Goal: Information Seeking & Learning: Learn about a topic

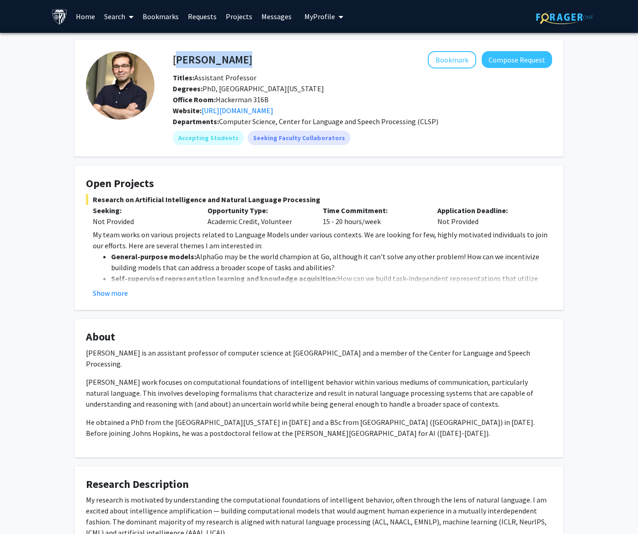
click at [300, 43] on fg-card "[PERSON_NAME] Bookmark Compose Request Titles: Assistant Professor Degrees: PhD…" at bounding box center [318, 98] width 489 height 117
drag, startPoint x: 277, startPoint y: 64, endPoint x: 173, endPoint y: 58, distance: 103.9
click at [173, 58] on div "[PERSON_NAME] Bookmark Compose Request" at bounding box center [362, 59] width 393 height 17
click at [427, 144] on div "Accepting Students Seeking Faculty Collaborators" at bounding box center [362, 138] width 383 height 18
click at [303, 86] on div "Degrees: PhD, [GEOGRAPHIC_DATA][US_STATE]" at bounding box center [362, 88] width 393 height 11
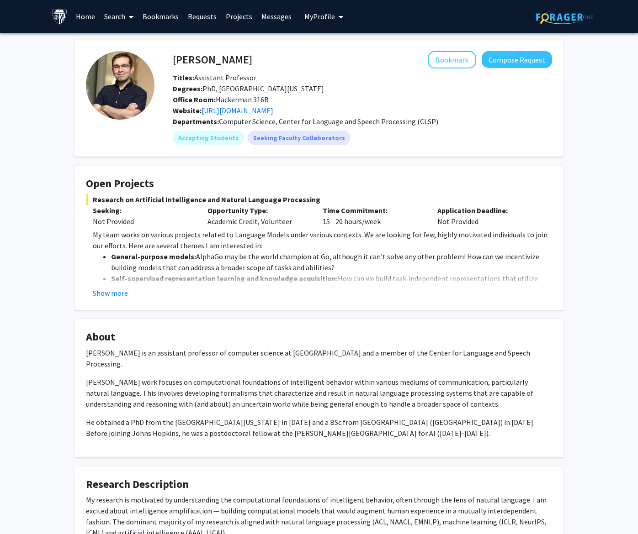
click at [538, 346] on fg-card-title "About" at bounding box center [319, 339] width 466 height 17
click at [227, 16] on link "Projects" at bounding box center [239, 16] width 36 height 32
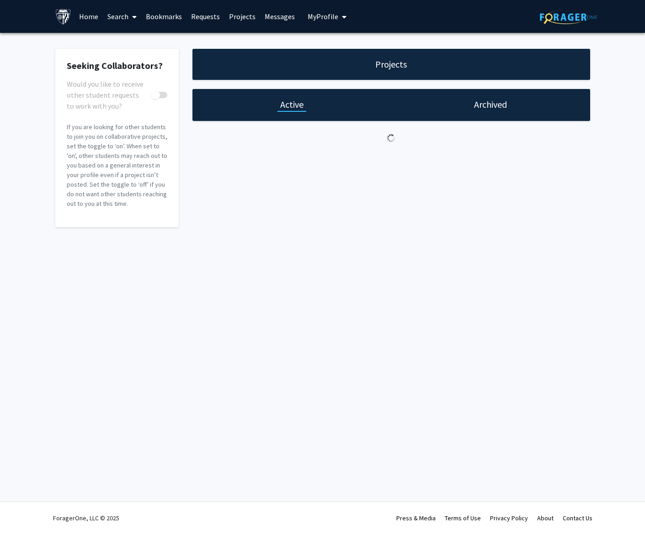
click at [499, 106] on h1 "Archived" at bounding box center [490, 104] width 33 height 13
click at [301, 122] on div "Projects Active Archived You have no archived projects." at bounding box center [390, 138] width 411 height 179
click at [298, 108] on h1 "Active" at bounding box center [291, 104] width 23 height 13
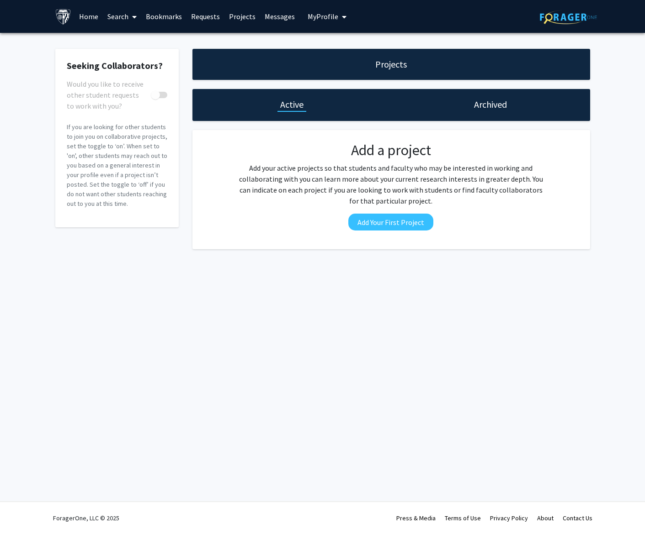
click at [125, 17] on font "Search" at bounding box center [117, 16] width 21 height 9
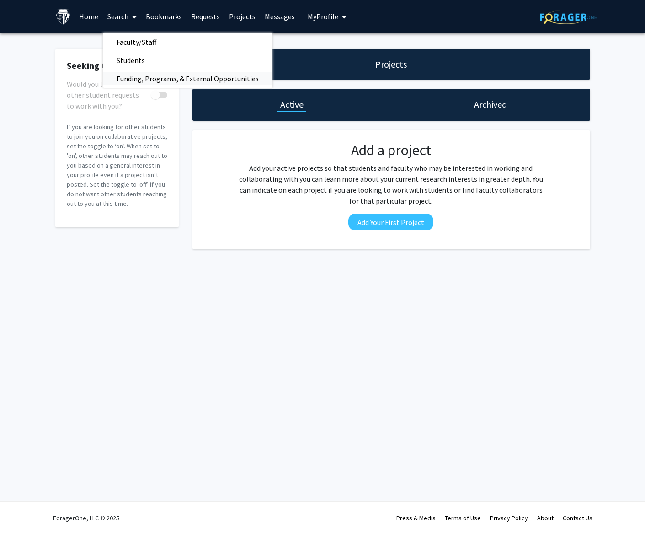
click at [138, 82] on span "Funding, Programs, & External Opportunities" at bounding box center [187, 78] width 169 height 18
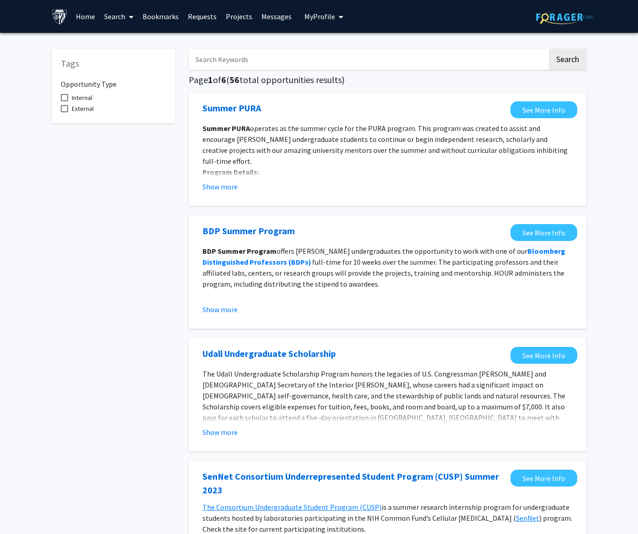
click at [124, 16] on font "Search" at bounding box center [114, 16] width 21 height 9
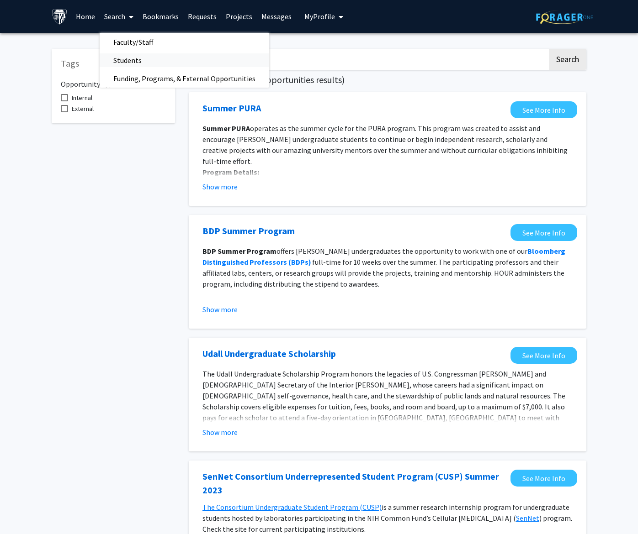
click at [132, 63] on span "Students" at bounding box center [128, 60] width 56 height 18
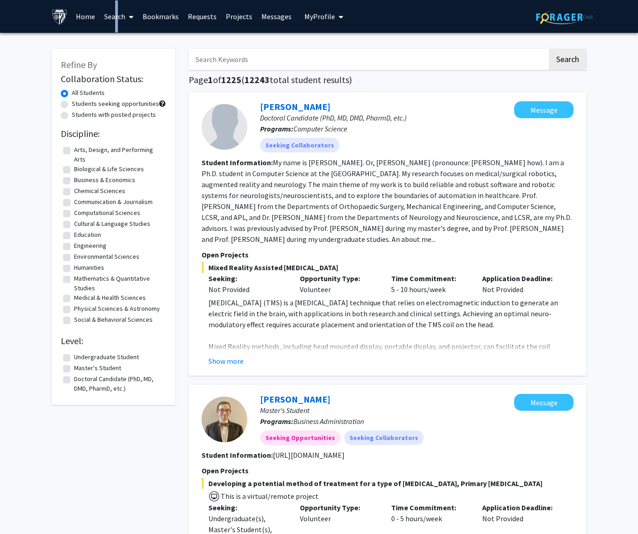
drag, startPoint x: 112, startPoint y: 14, endPoint x: 114, endPoint y: 23, distance: 9.7
click at [114, 23] on link "Search" at bounding box center [119, 16] width 38 height 32
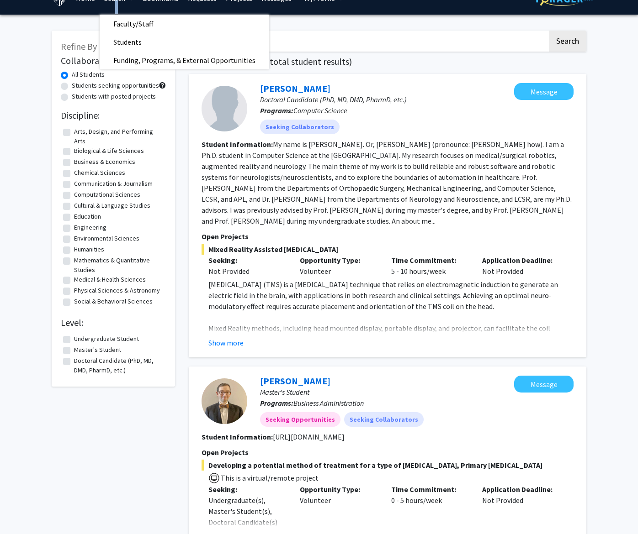
scroll to position [46, 0]
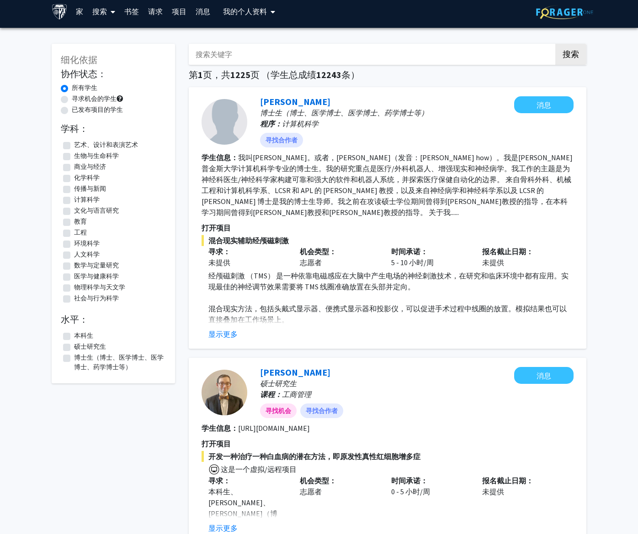
scroll to position [0, 0]
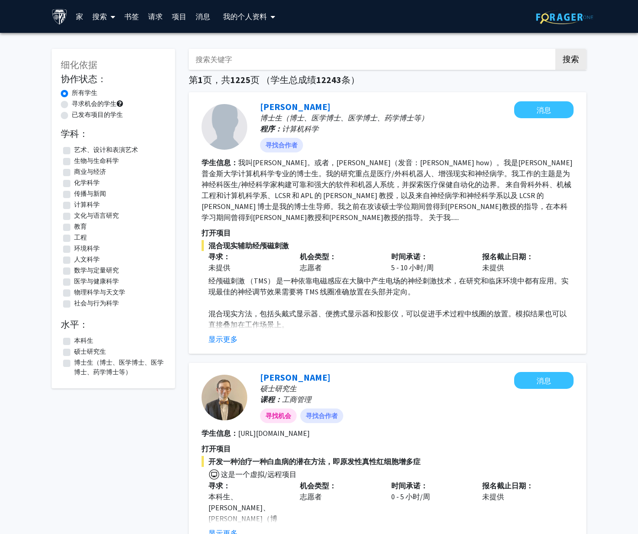
click at [105, 18] on font "搜索" at bounding box center [99, 16] width 15 height 9
click at [127, 42] on span "教职员工" at bounding box center [116, 42] width 57 height 18
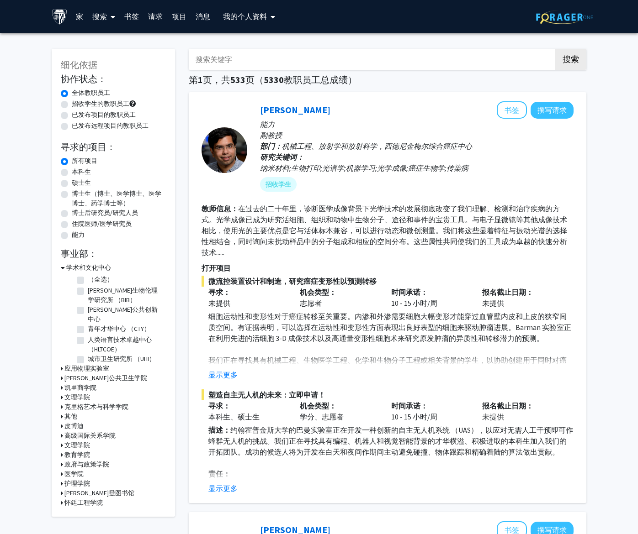
click at [123, 102] on label "招收学生的教职员工" at bounding box center [101, 104] width 58 height 10
click at [78, 102] on input "招收学生的教职员工" at bounding box center [75, 102] width 6 height 6
radio input "true"
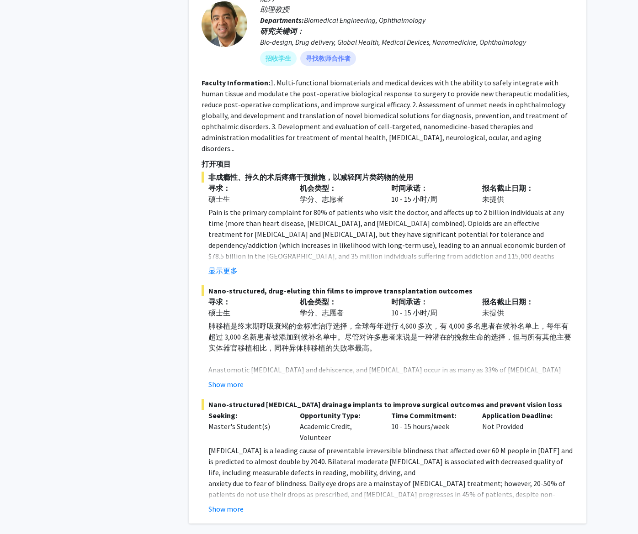
scroll to position [4152, 0]
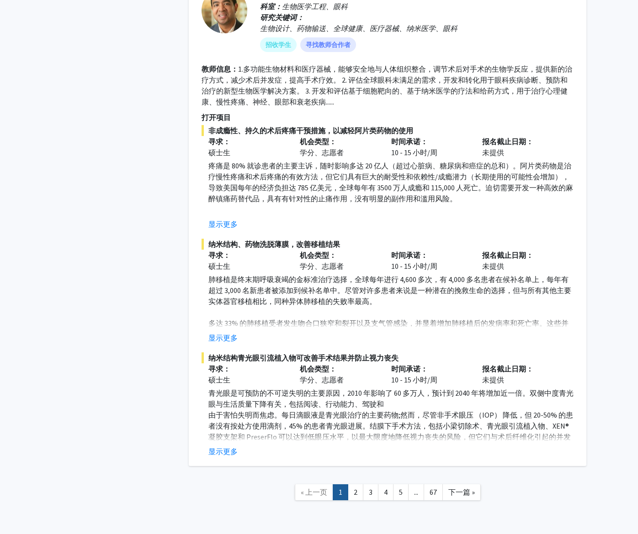
click at [395, 485] on link "5" at bounding box center [401, 493] width 16 height 16
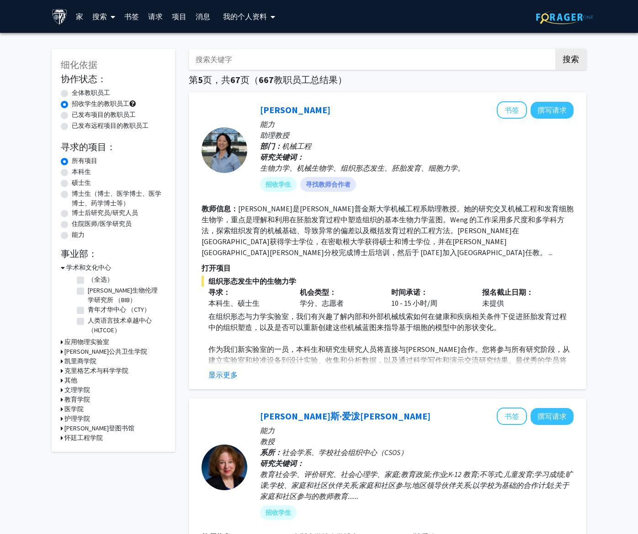
click at [282, 51] on input "搜索关键字" at bounding box center [368, 59] width 359 height 21
type input "data science"
click at [555, 49] on button "搜索" at bounding box center [570, 59] width 31 height 21
radio input "true"
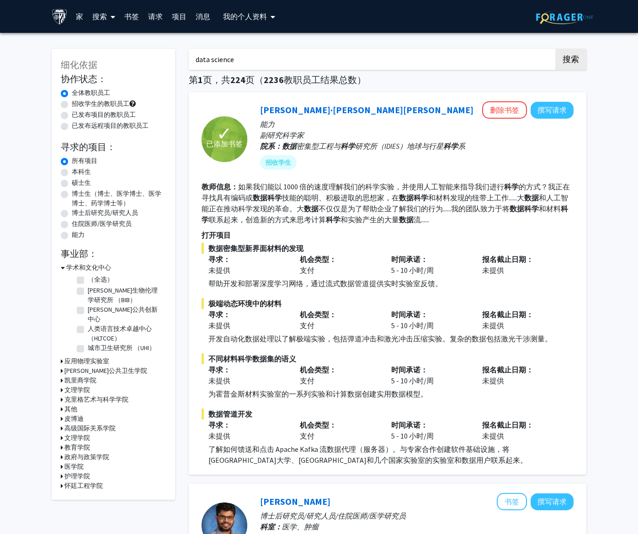
click at [72, 103] on label "招收学生的教职员工" at bounding box center [101, 104] width 58 height 10
click at [72, 103] on input "招收学生的教职员工" at bounding box center [75, 102] width 6 height 6
radio input "true"
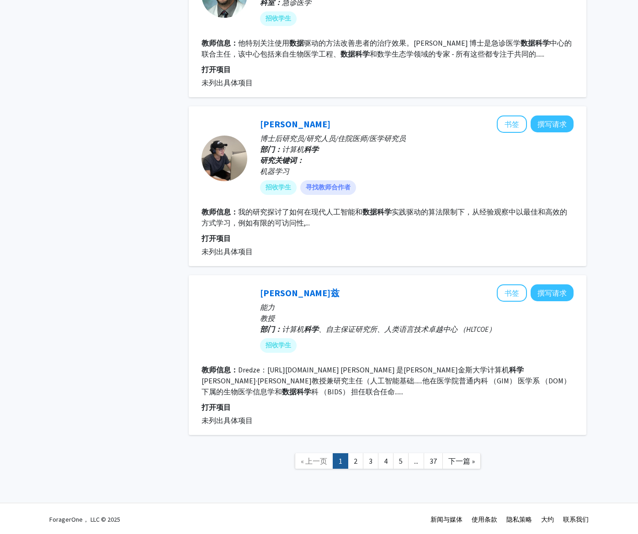
scroll to position [1647, 0]
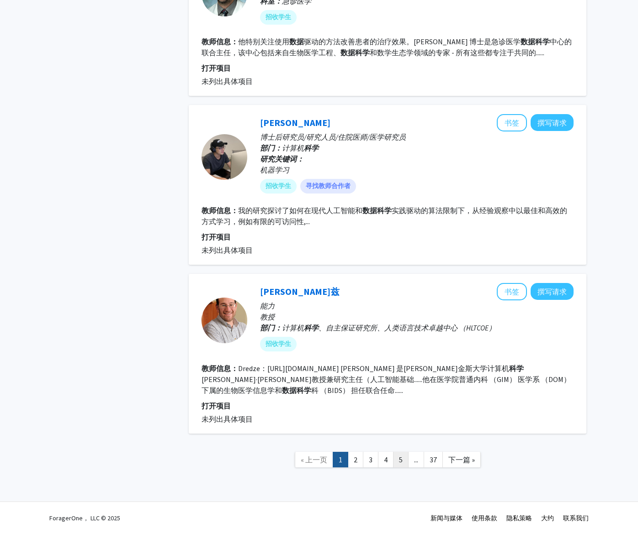
click at [402, 463] on link "5" at bounding box center [401, 460] width 16 height 16
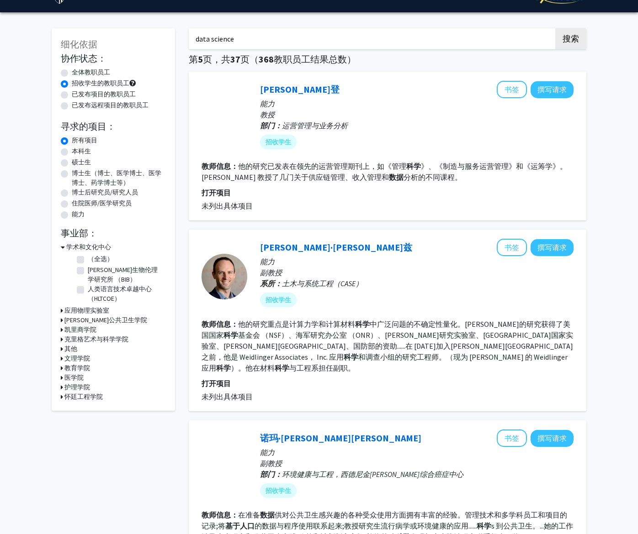
scroll to position [91, 0]
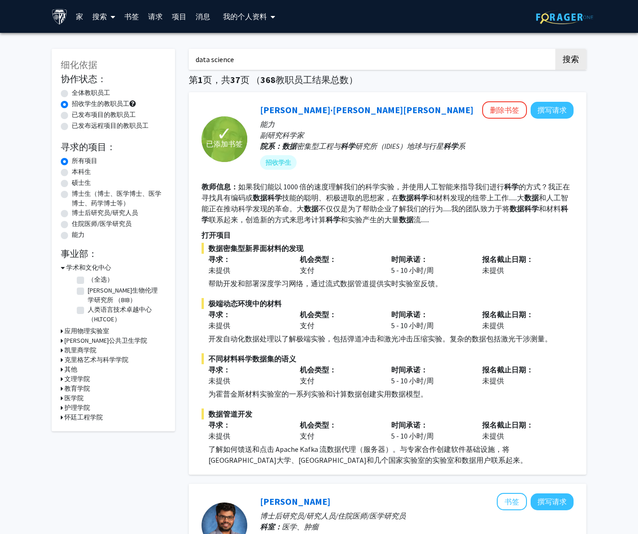
drag, startPoint x: 320, startPoint y: 59, endPoint x: 152, endPoint y: 62, distance: 168.1
type input "machine learning"
click at [555, 49] on button "搜索" at bounding box center [570, 59] width 31 height 21
radio input "true"
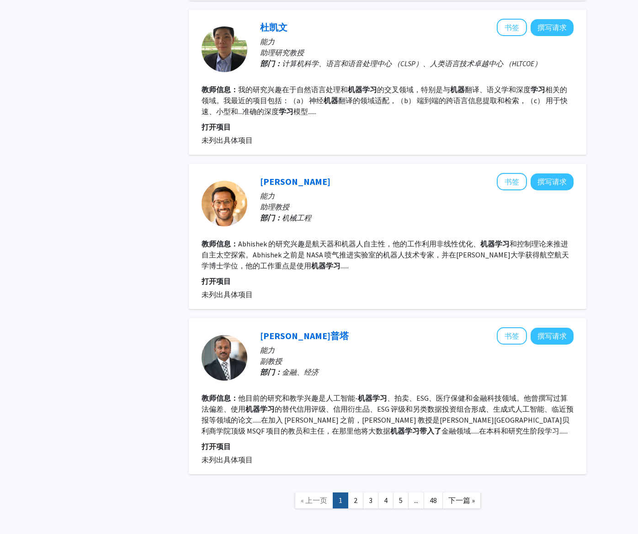
scroll to position [1252, 0]
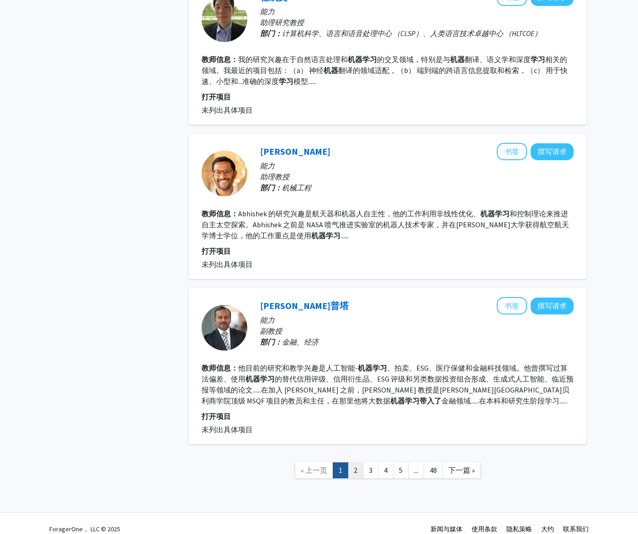
click at [354, 463] on link "2" at bounding box center [356, 471] width 16 height 16
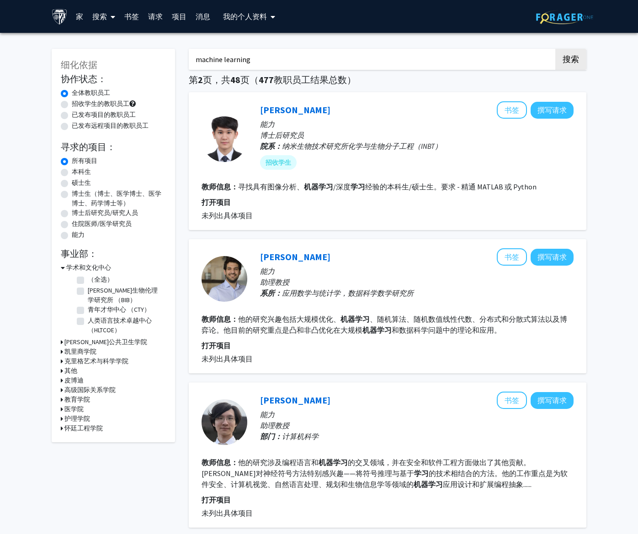
click at [308, 58] on input "machine learning" at bounding box center [368, 59] width 359 height 21
click at [555, 49] on button "搜索" at bounding box center [570, 59] width 31 height 21
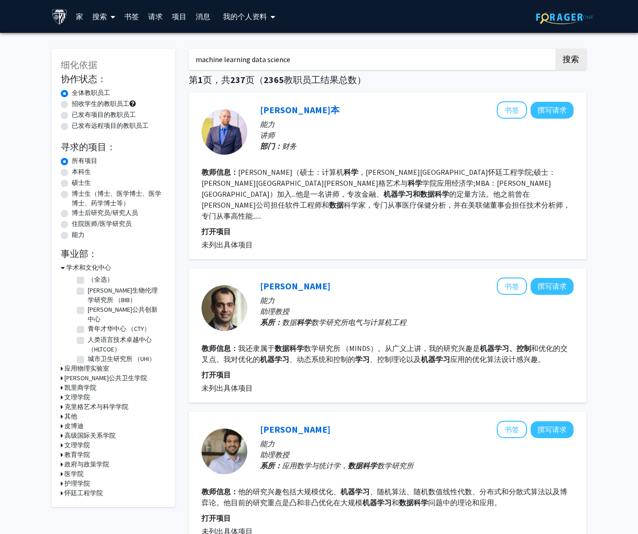
drag, startPoint x: 316, startPoint y: 58, endPoint x: 252, endPoint y: 70, distance: 65.0
click at [555, 49] on button "搜索" at bounding box center [570, 59] width 31 height 21
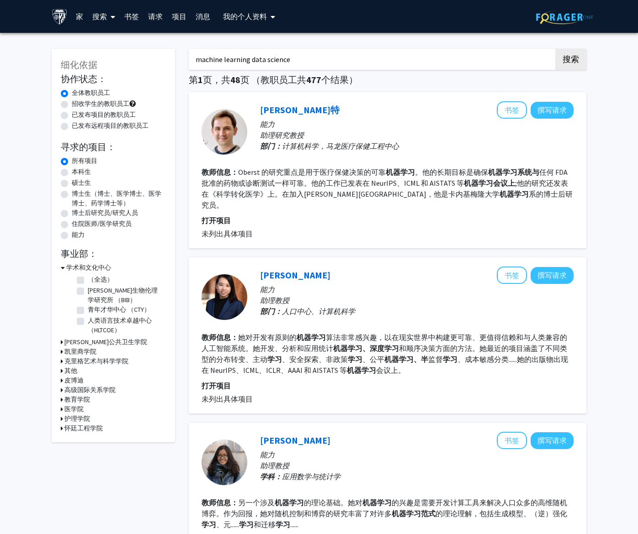
type input "machine learning data science"
click at [555, 49] on button "搜索" at bounding box center [570, 59] width 31 height 21
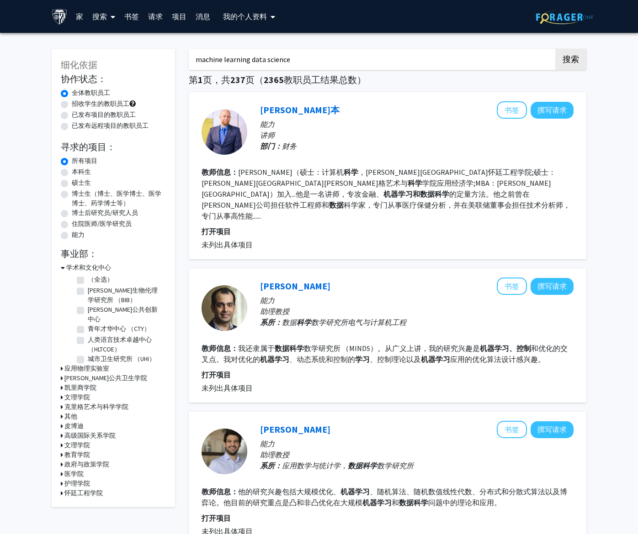
click at [116, 104] on label "招收学生的教职员工" at bounding box center [101, 104] width 58 height 10
click at [78, 104] on input "招收学生的教职员工" at bounding box center [75, 102] width 6 height 6
radio input "true"
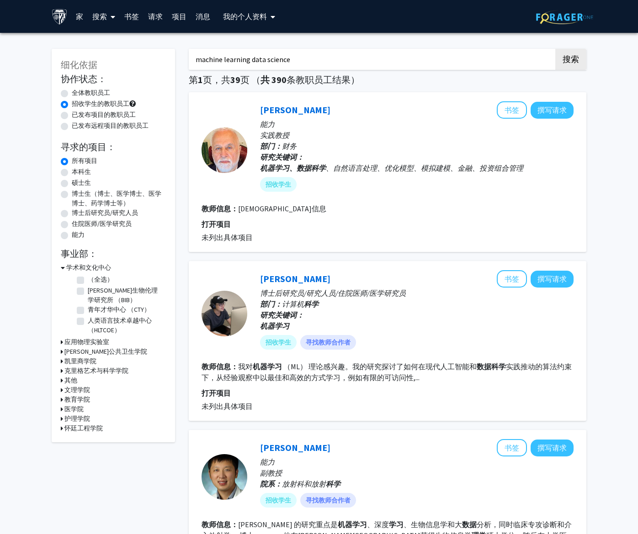
click at [73, 186] on label "硕士生" at bounding box center [81, 183] width 19 height 10
click at [73, 184] on input "硕士生" at bounding box center [75, 181] width 6 height 6
radio input "true"
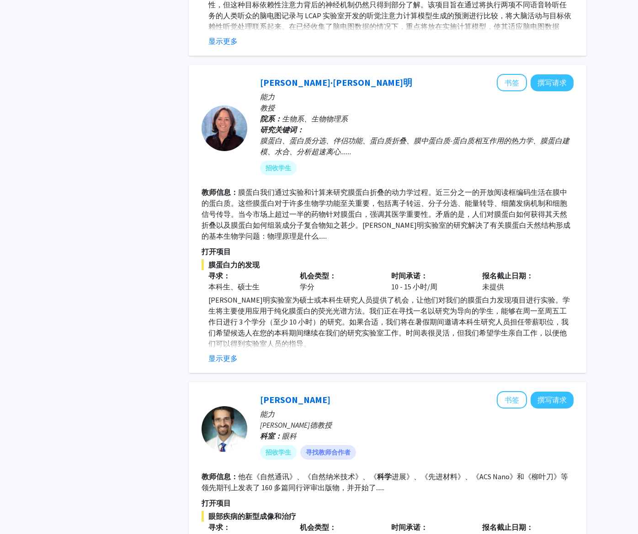
scroll to position [3006, 0]
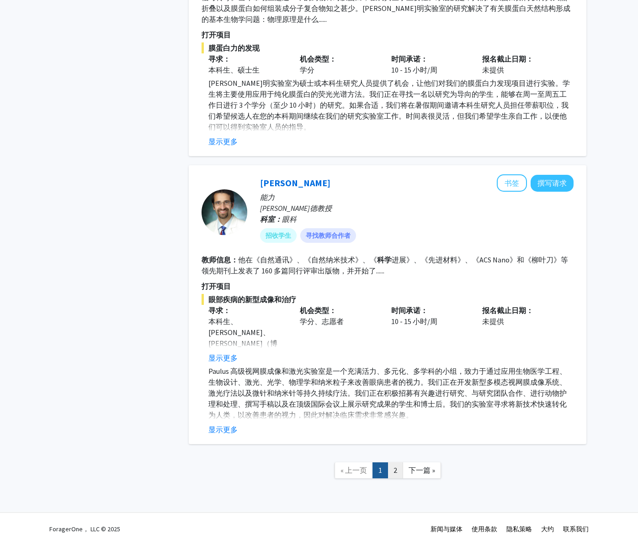
click at [393, 463] on link "2" at bounding box center [395, 471] width 16 height 16
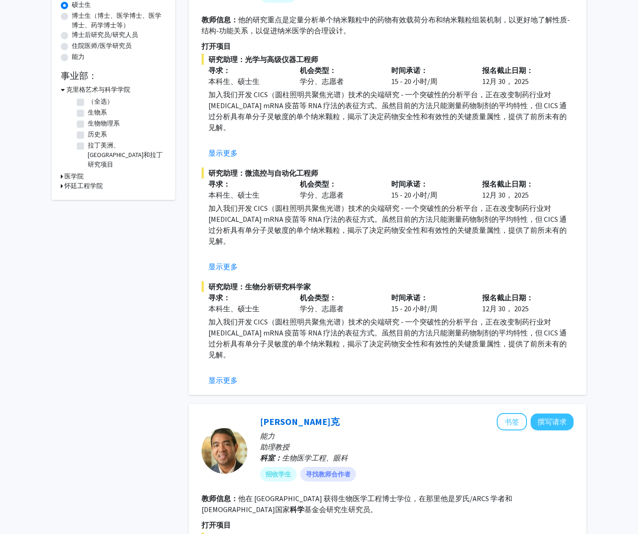
scroll to position [183, 0]
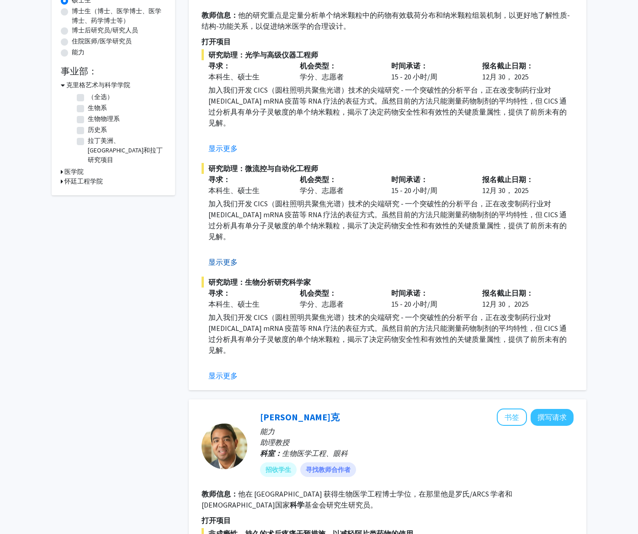
click at [224, 263] on button "显示更多" at bounding box center [222, 262] width 29 height 11
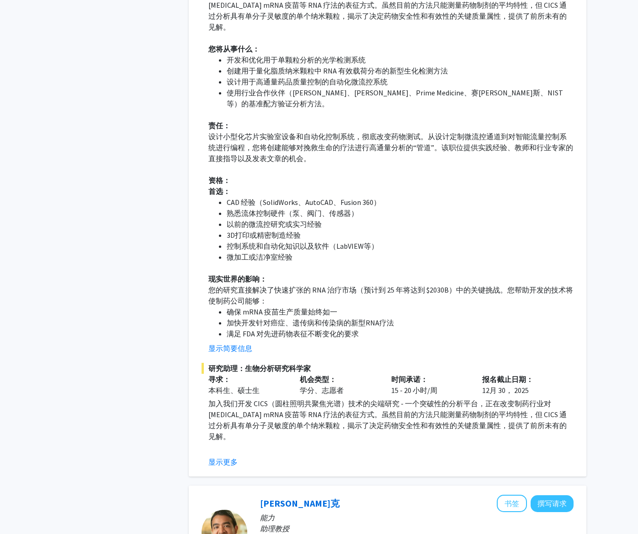
scroll to position [411, 0]
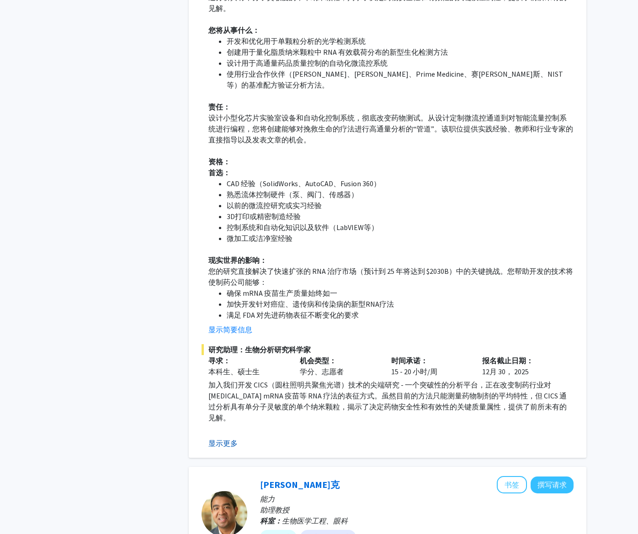
click at [233, 438] on button "显示更多" at bounding box center [222, 443] width 29 height 11
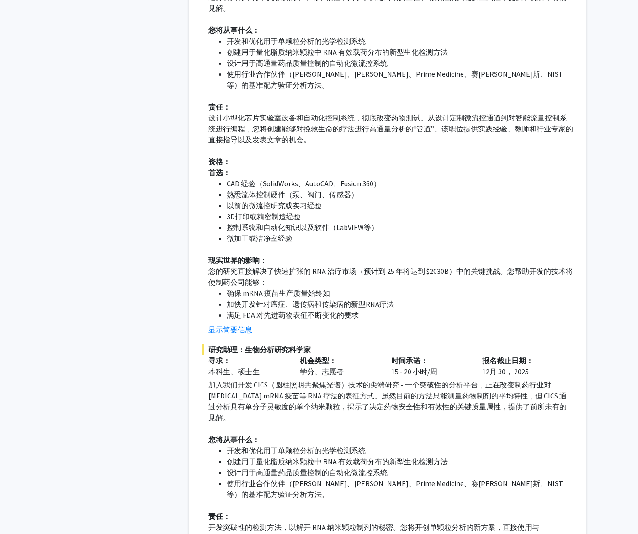
scroll to position [183, 0]
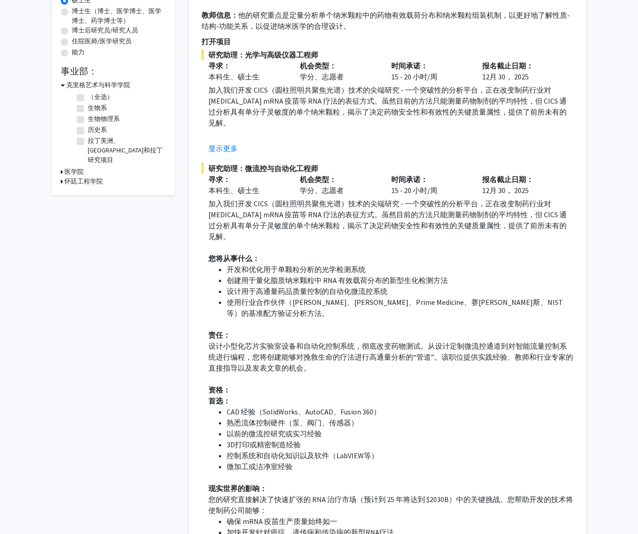
click at [216, 147] on button "显示更多" at bounding box center [222, 148] width 29 height 11
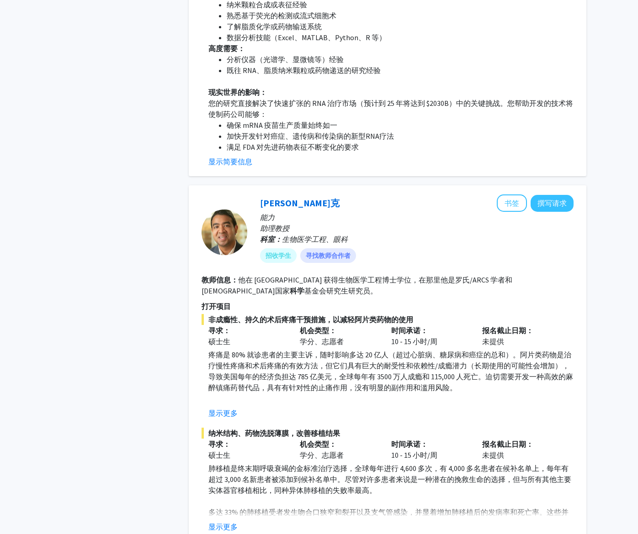
scroll to position [1279, 0]
